Goal: Task Accomplishment & Management: Complete application form

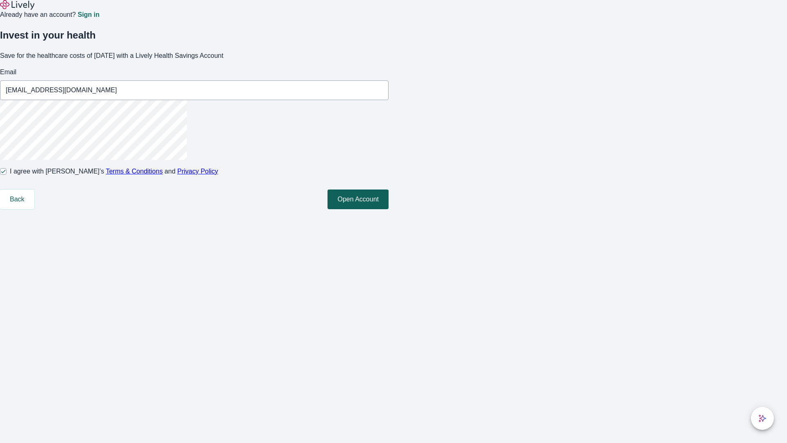
click at [389, 209] on button "Open Account" at bounding box center [357, 199] width 61 height 20
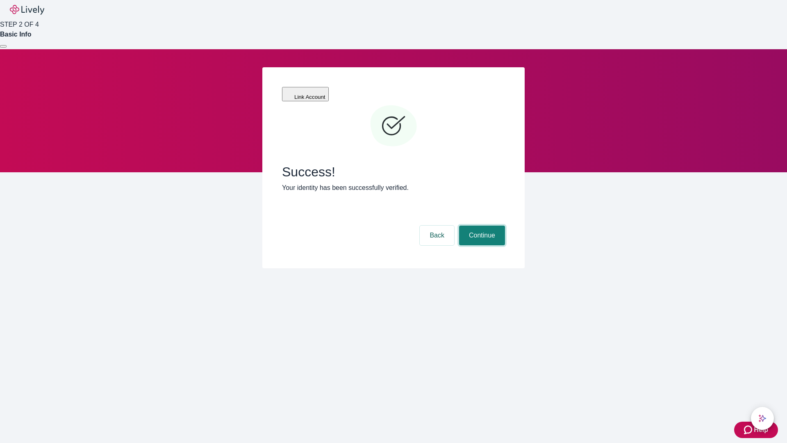
click at [481, 225] on button "Continue" at bounding box center [482, 235] width 46 height 20
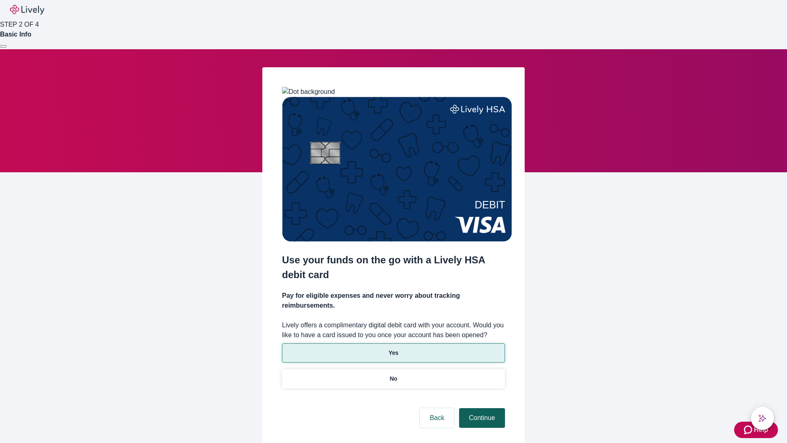
click at [393, 348] on p "Yes" at bounding box center [394, 352] width 10 height 9
click at [481, 408] on button "Continue" at bounding box center [482, 418] width 46 height 20
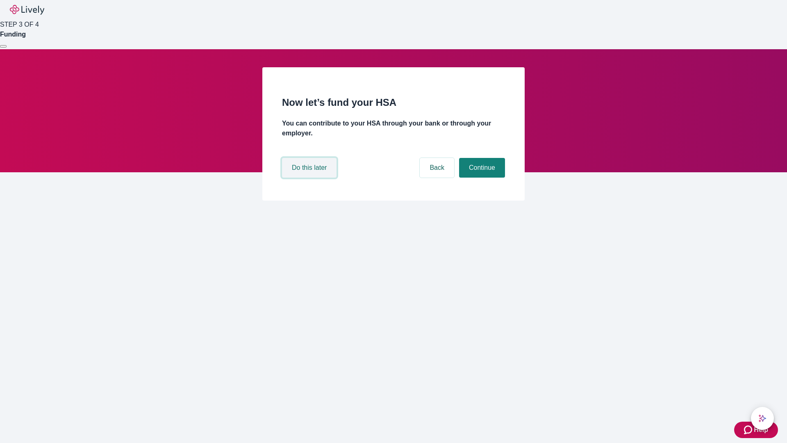
click at [310, 177] on button "Do this later" at bounding box center [309, 168] width 55 height 20
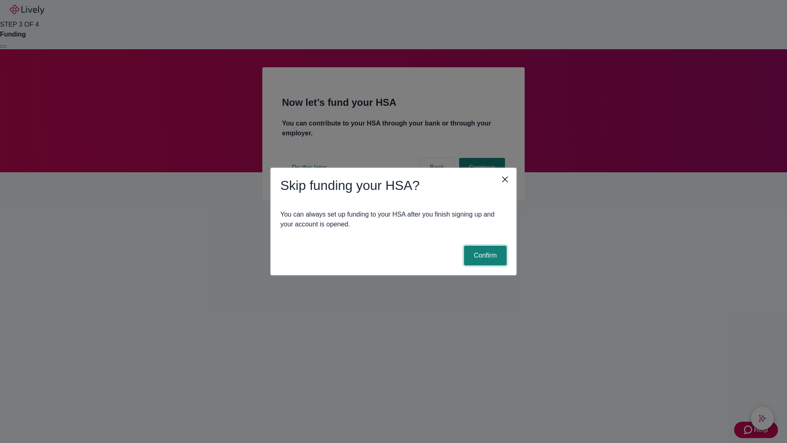
click at [484, 255] on button "Confirm" at bounding box center [485, 255] width 43 height 20
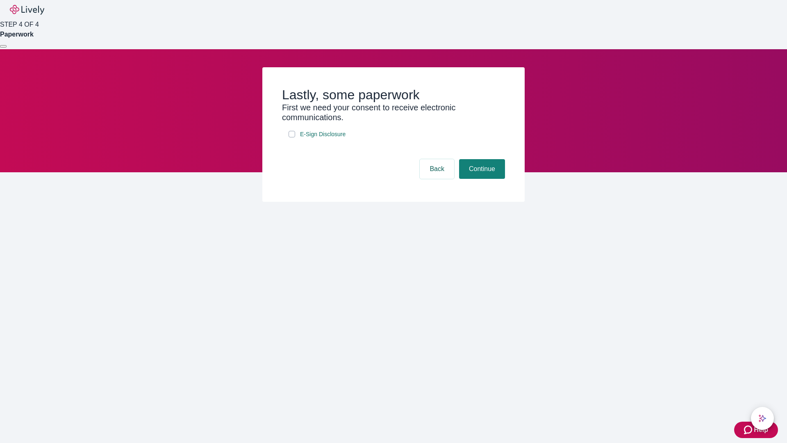
click at [292, 137] on input "E-Sign Disclosure" at bounding box center [292, 134] width 7 height 7
checkbox input "true"
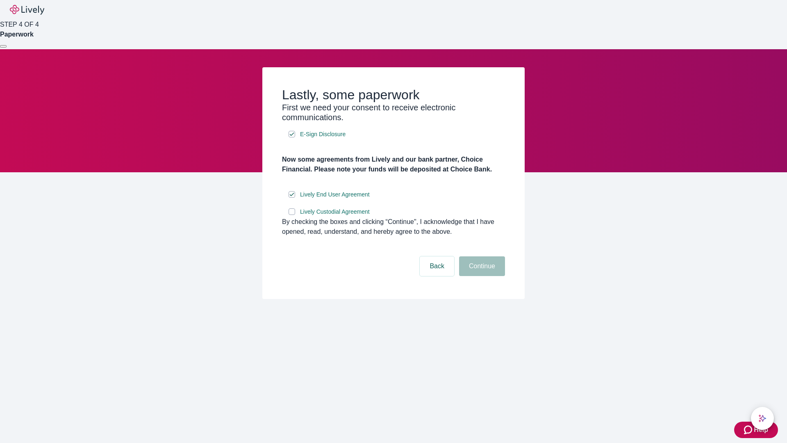
click at [292, 215] on input "Lively Custodial Agreement" at bounding box center [292, 211] width 7 height 7
checkbox input "true"
click at [481, 276] on button "Continue" at bounding box center [482, 266] width 46 height 20
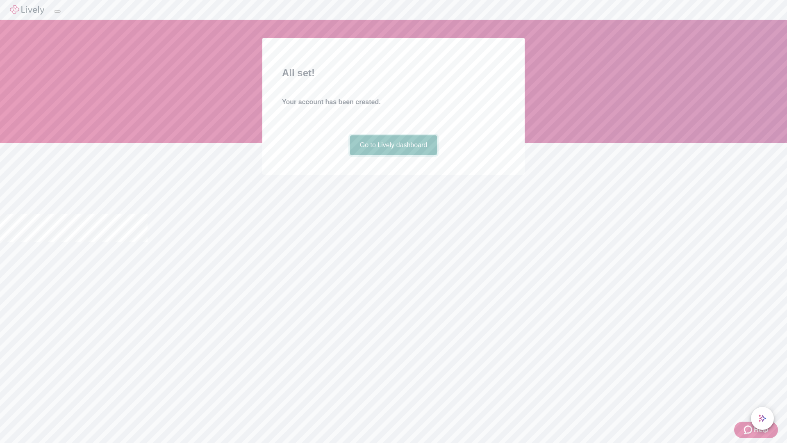
click at [393, 155] on link "Go to Lively dashboard" at bounding box center [393, 145] width 87 height 20
